Goal: Task Accomplishment & Management: Manage account settings

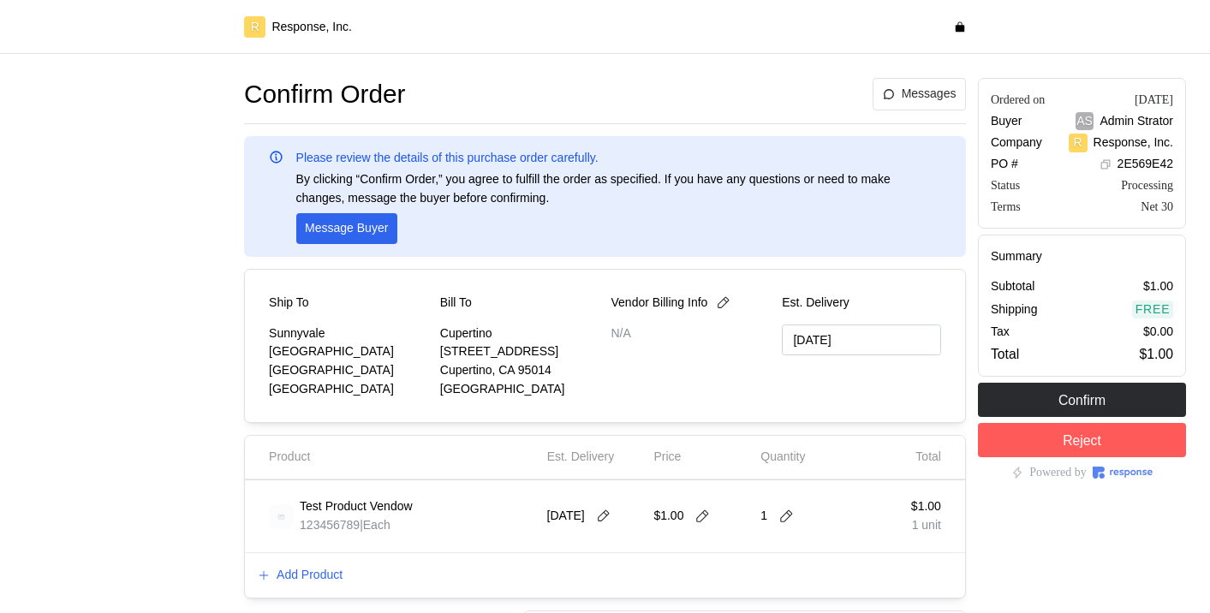
scroll to position [84, 0]
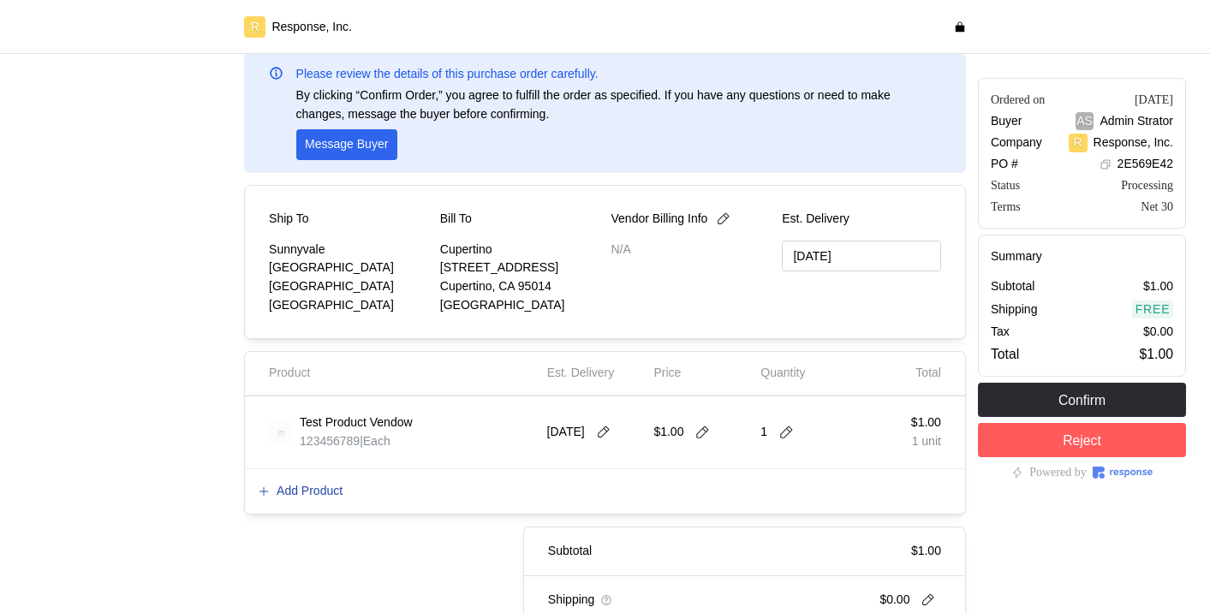
click at [329, 487] on p "Add Product" at bounding box center [310, 491] width 66 height 19
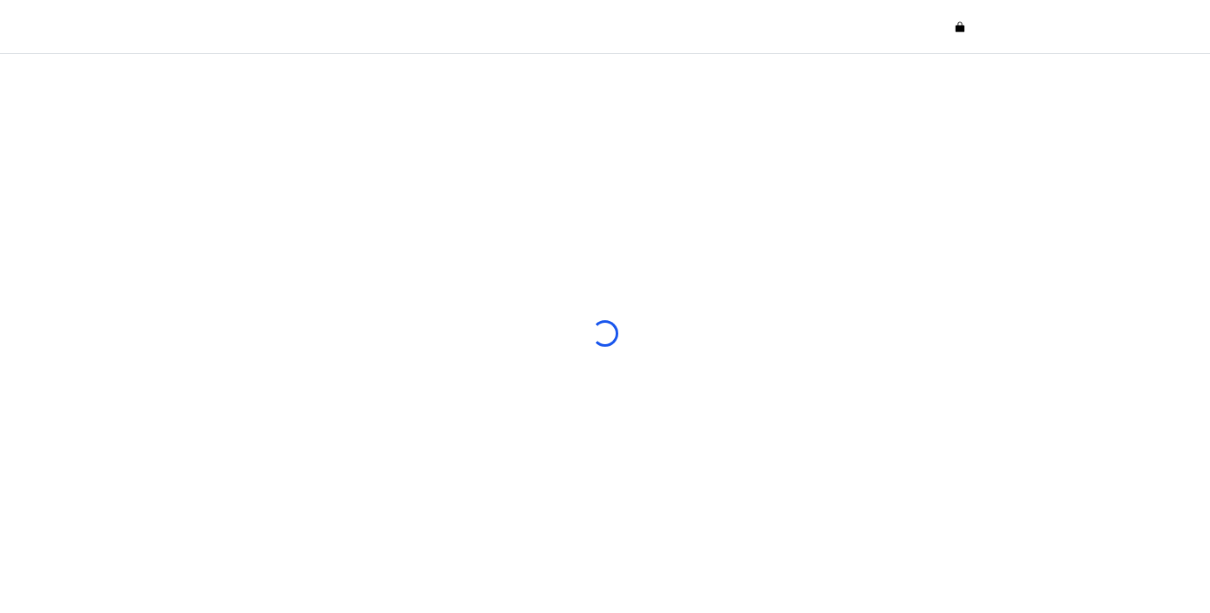
click at [153, 105] on html at bounding box center [605, 306] width 1210 height 613
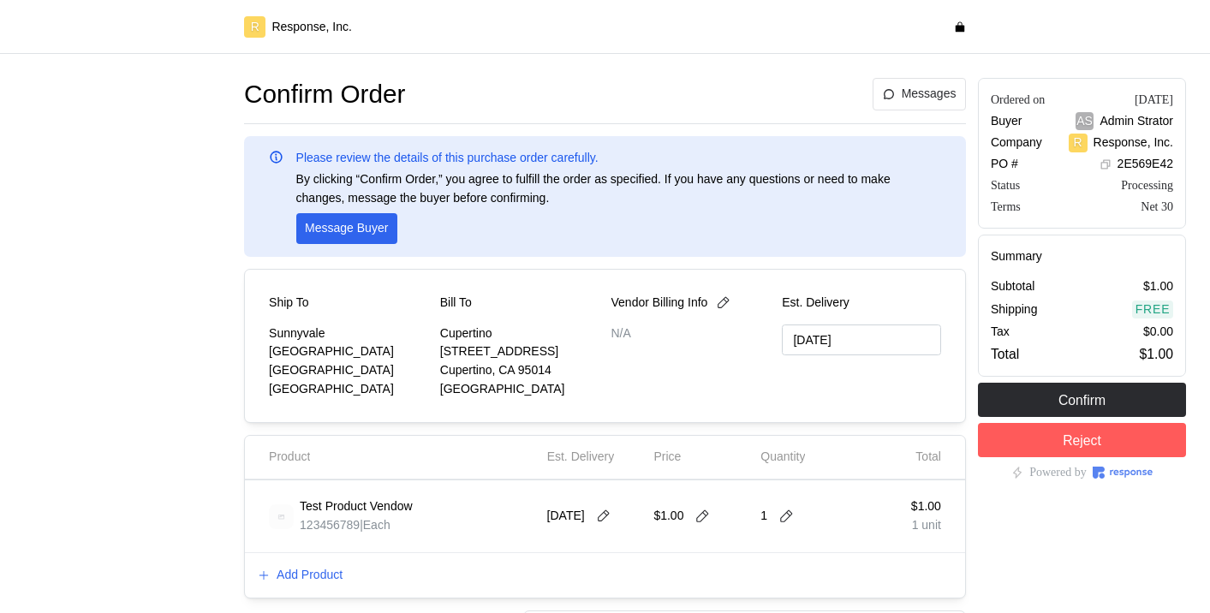
click at [361, 547] on div "Test Product Vendow 123456789 | Each 9/17/25 $1.00 1 $1.00 1 unit" at bounding box center [605, 516] width 720 height 73
click at [310, 576] on p "Add Product" at bounding box center [310, 575] width 66 height 19
click at [320, 574] on p "Add Product" at bounding box center [310, 575] width 66 height 19
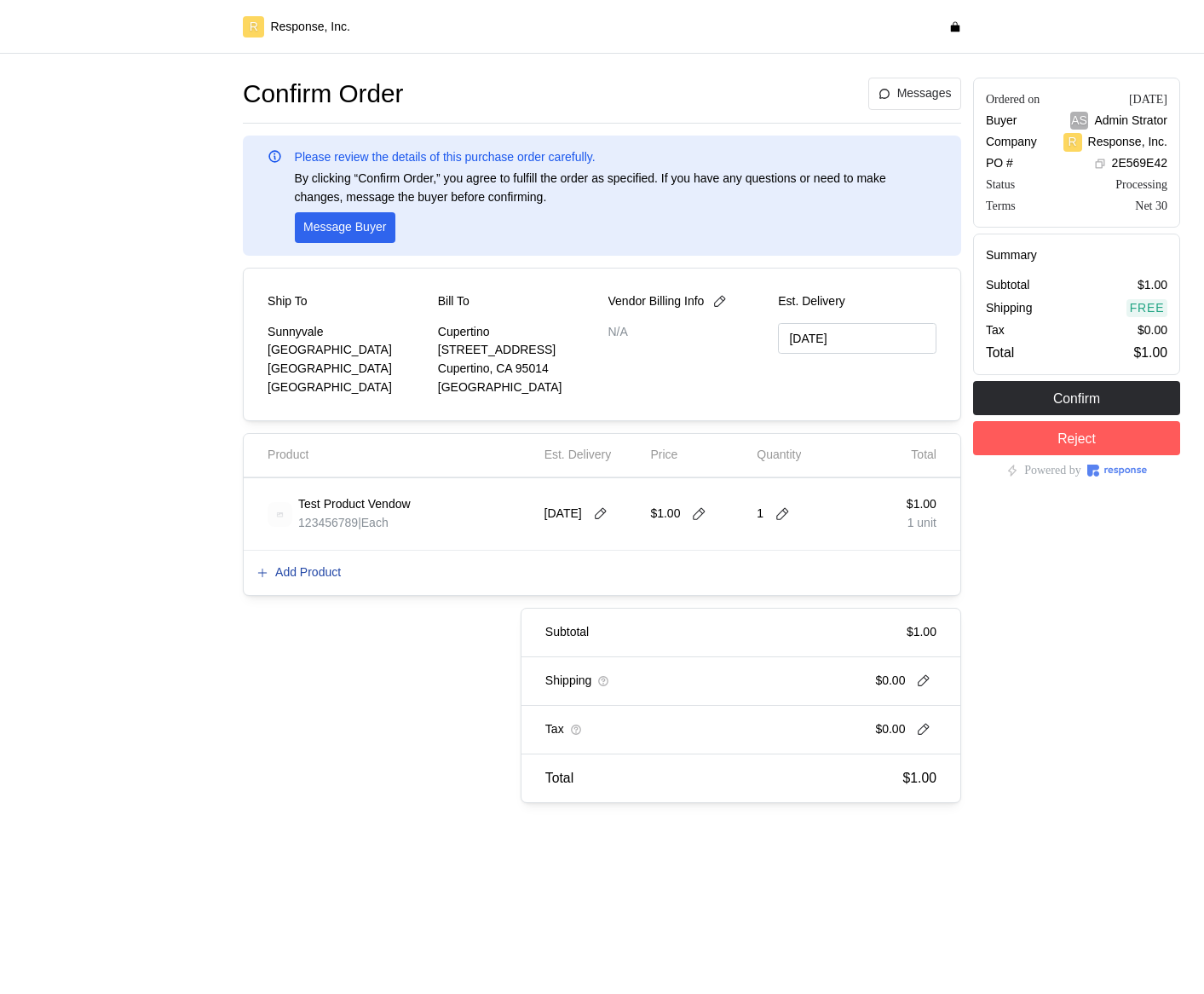
click at [333, 569] on p "Add Product" at bounding box center [308, 572] width 66 height 19
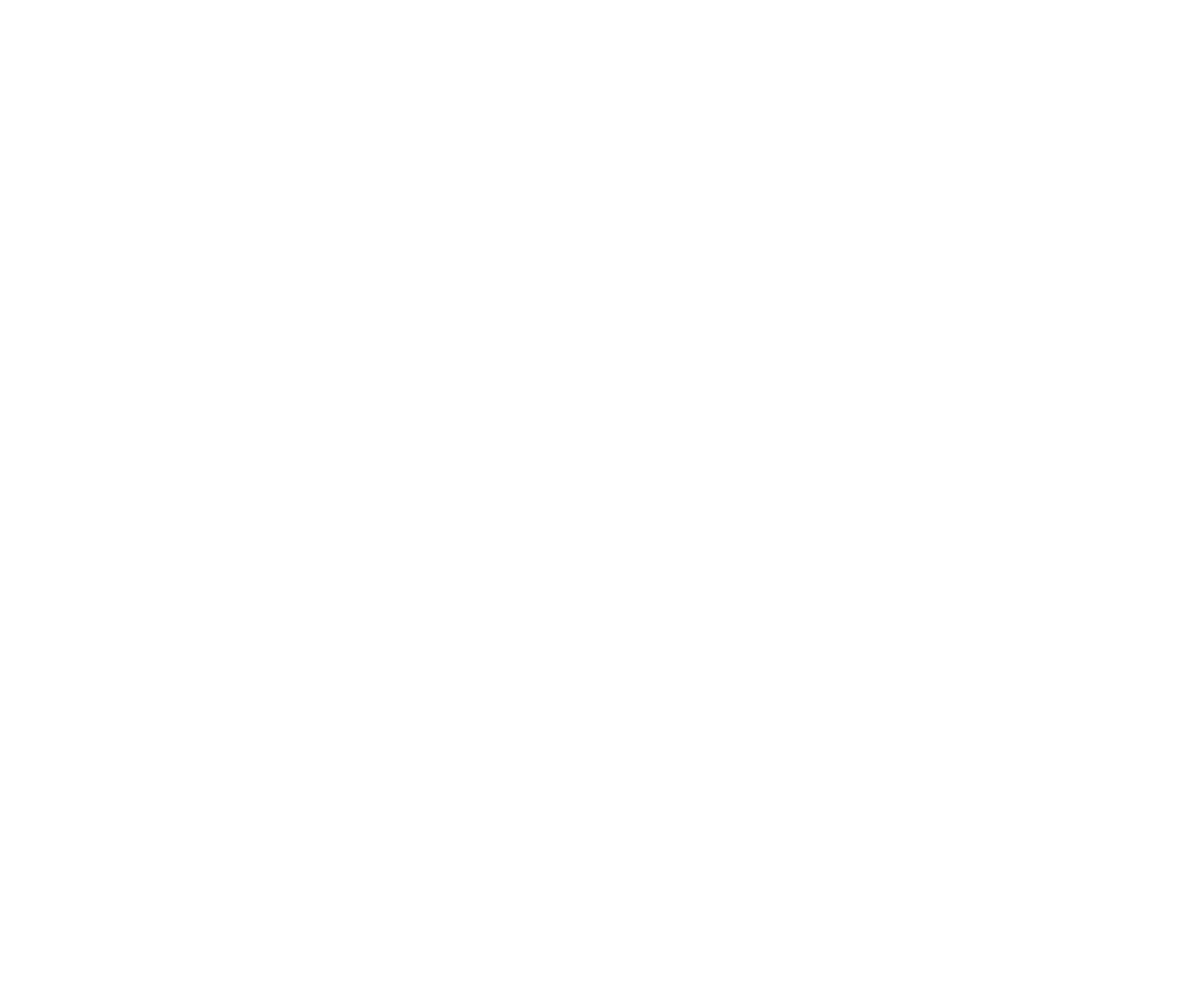
click at [1017, 0] on html at bounding box center [602, 0] width 1204 height 0
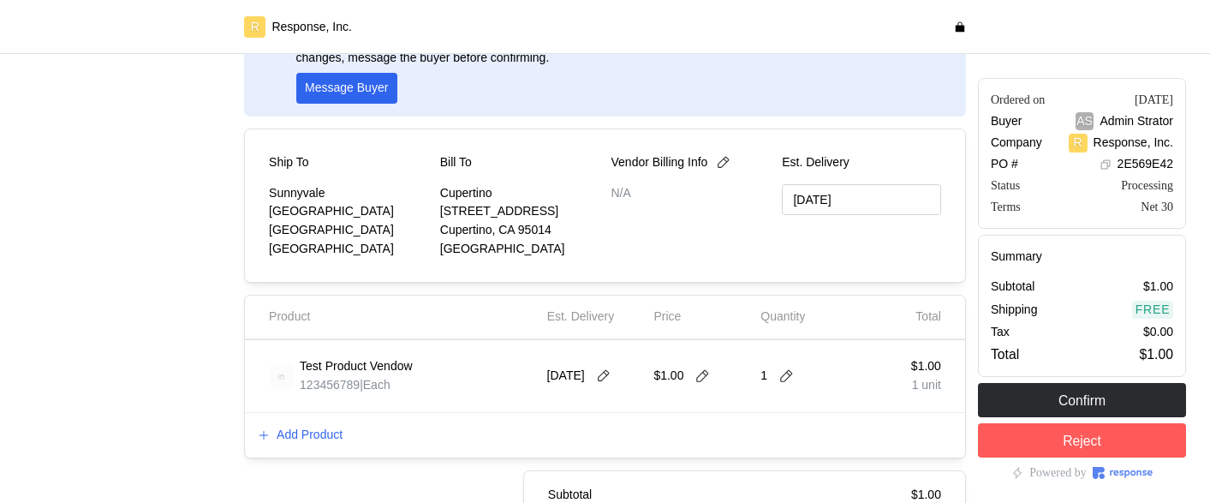
scroll to position [143, 0]
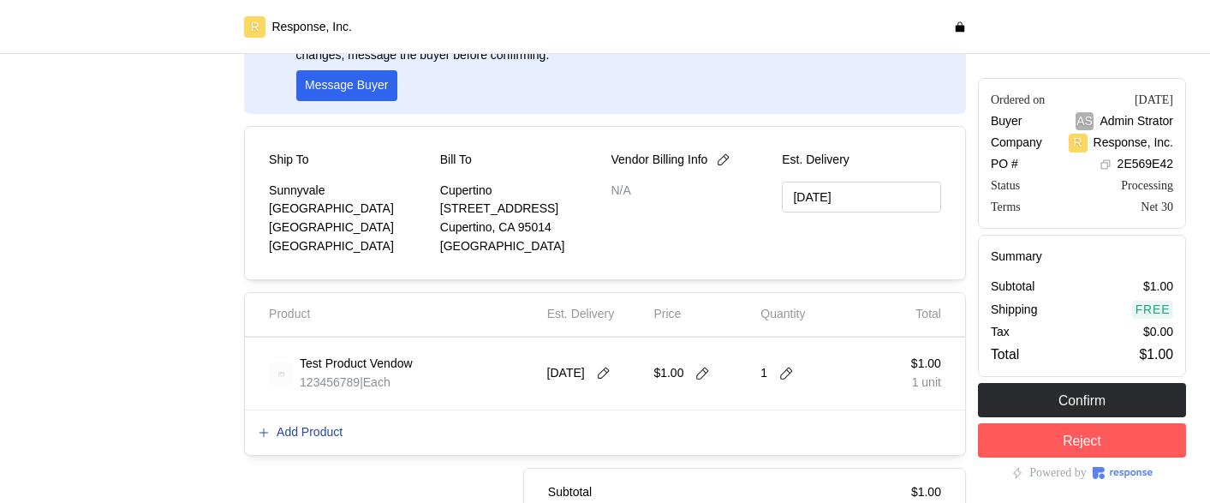
click at [334, 433] on p "Add Product" at bounding box center [310, 432] width 66 height 19
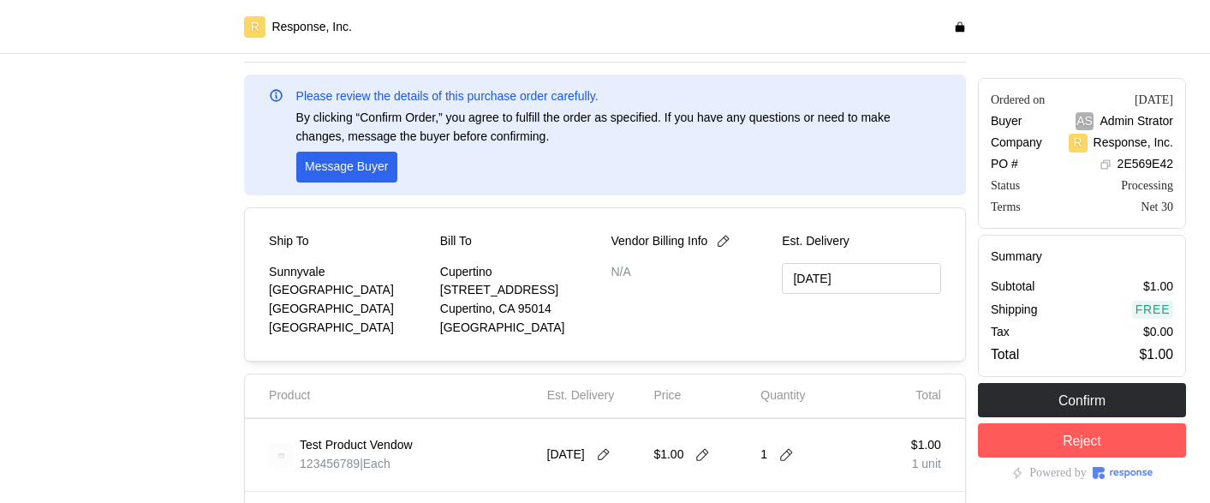
scroll to position [320, 0]
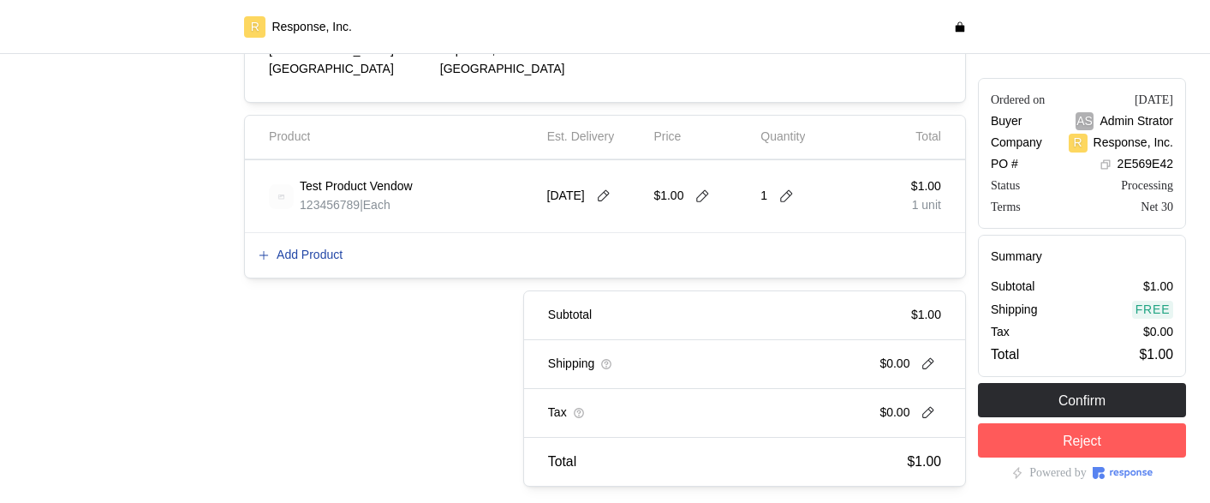
click at [302, 258] on p "Add Product" at bounding box center [310, 255] width 66 height 19
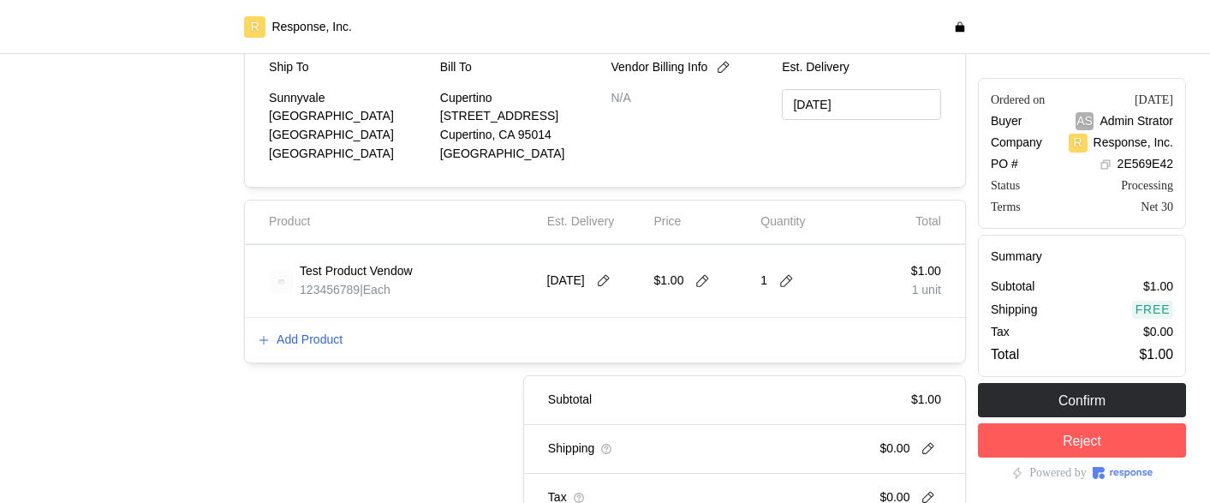
scroll to position [242, 0]
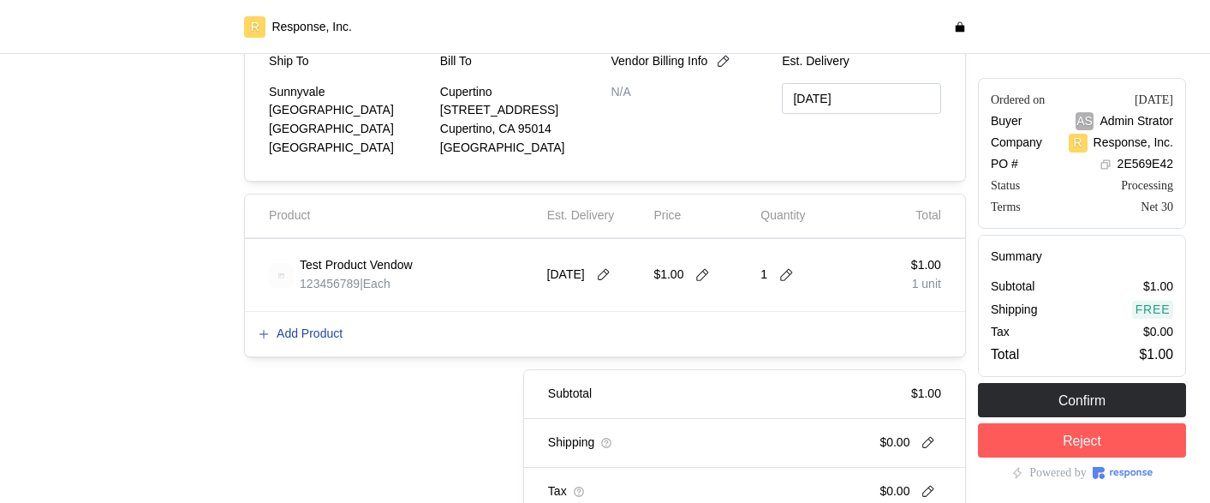
click at [319, 343] on button "Add Product" at bounding box center [300, 334] width 86 height 21
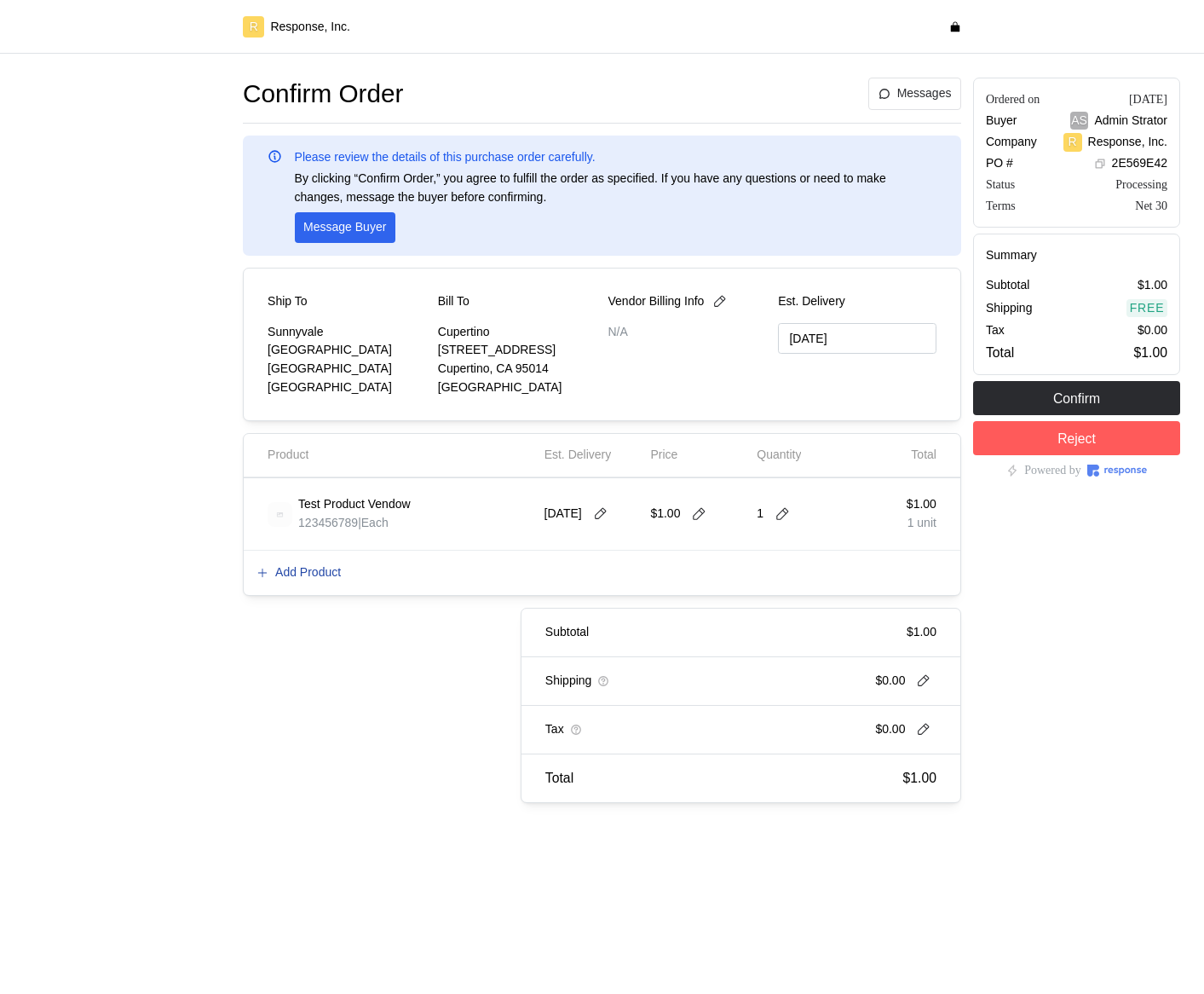
click at [294, 577] on p "Add Product" at bounding box center [308, 572] width 66 height 19
click at [332, 576] on p "Add Product" at bounding box center [308, 572] width 66 height 19
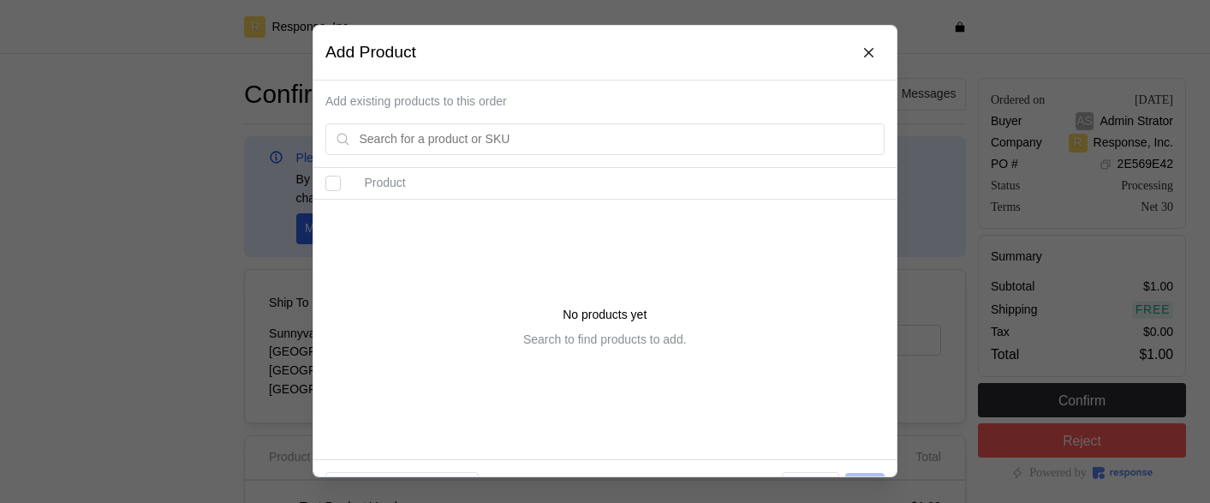
click at [105, 116] on div at bounding box center [605, 251] width 1210 height 503
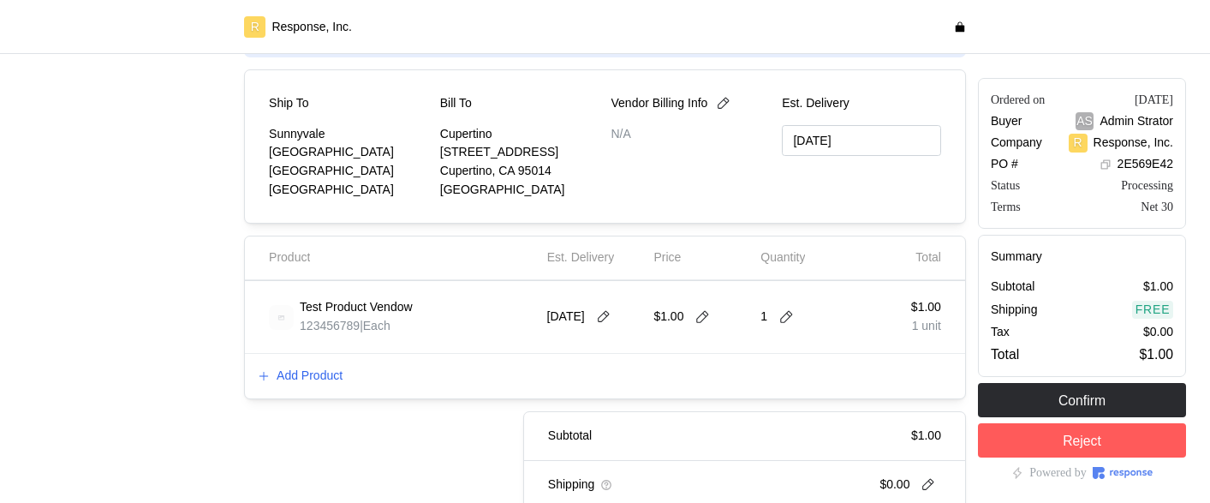
scroll to position [248, 0]
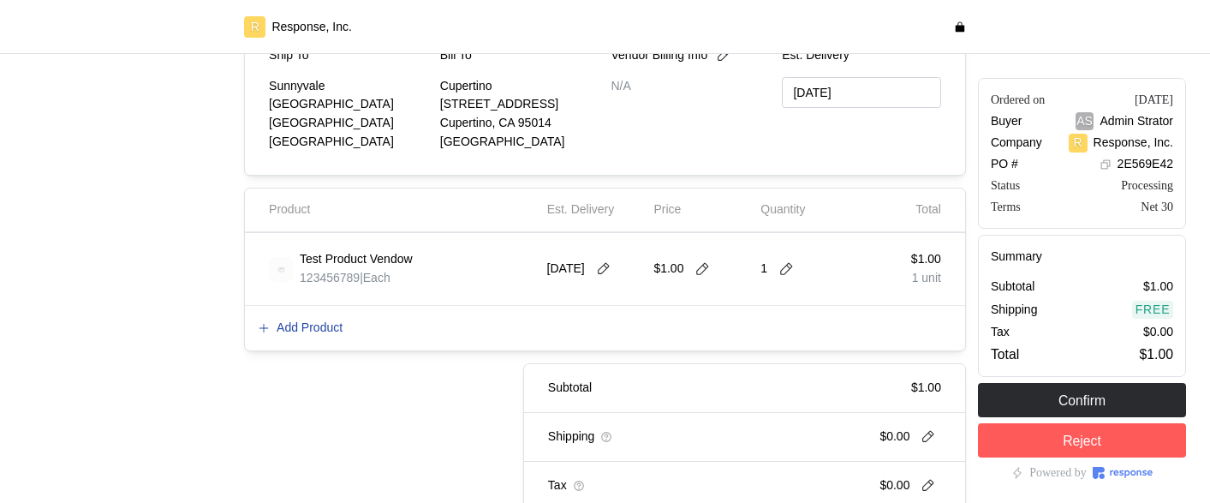
click at [328, 331] on p "Add Product" at bounding box center [310, 328] width 66 height 19
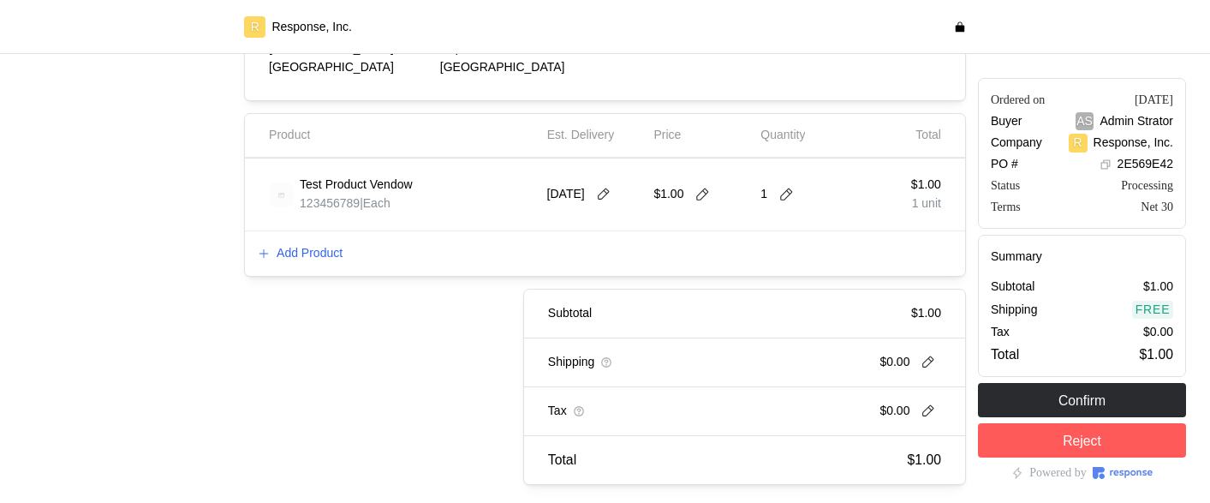
scroll to position [400, 0]
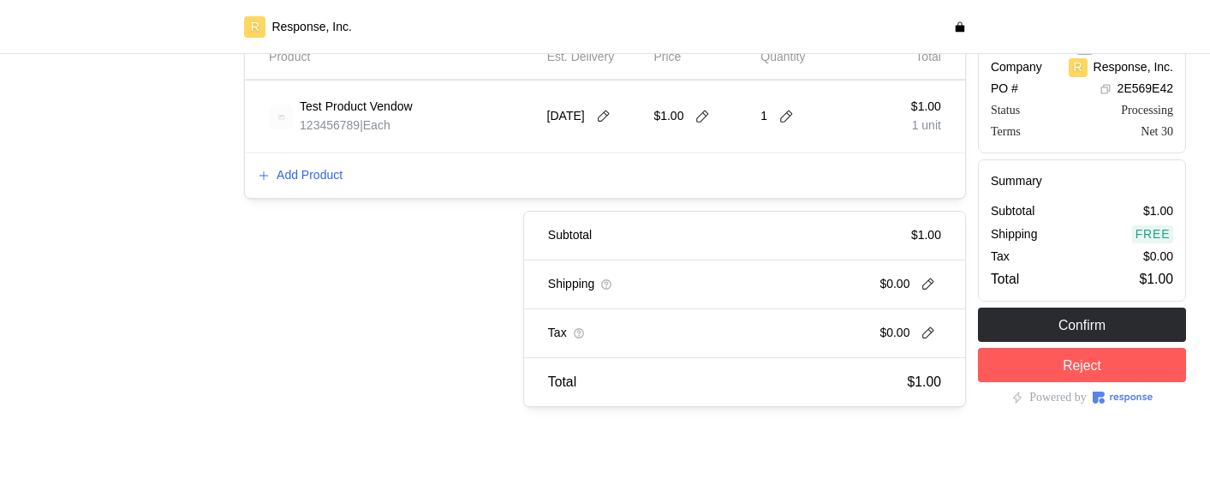
click at [330, 188] on div "Add Product" at bounding box center [605, 175] width 720 height 45
click at [330, 180] on p "Add Product" at bounding box center [310, 175] width 66 height 19
